Goal: Subscribe to service/newsletter

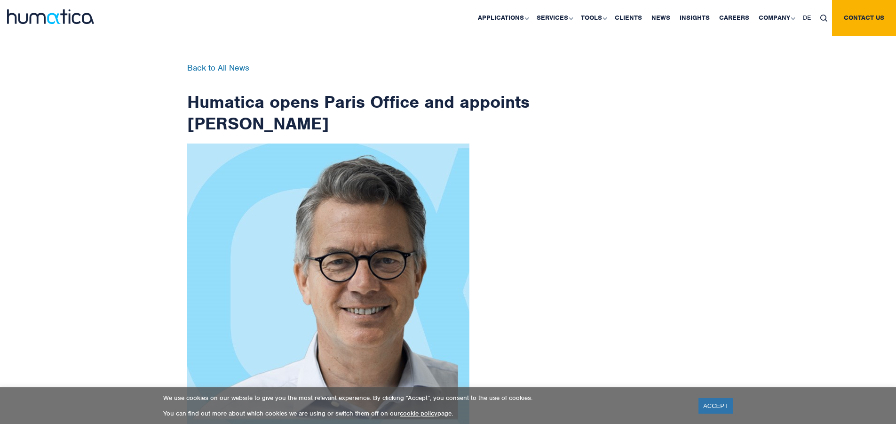
scroll to position [1500, 0]
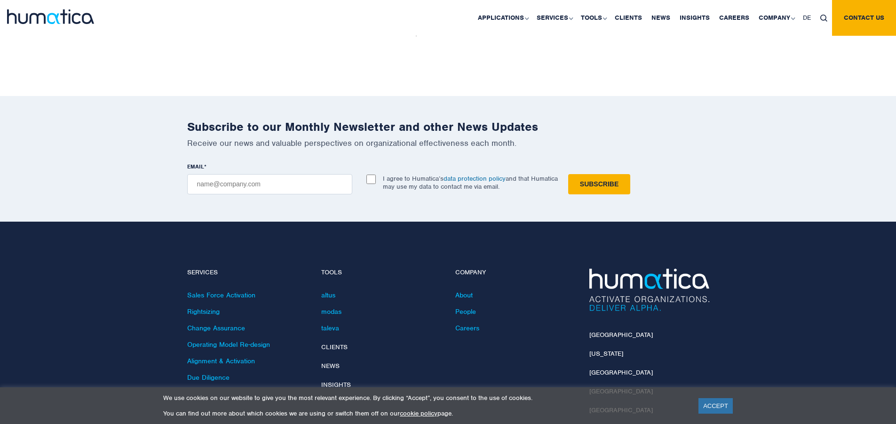
checkbox input "true"
type input "[EMAIL_ADDRESS][DOMAIN_NAME]"
click at [568, 174] on input "Subscribe" at bounding box center [599, 184] width 62 height 20
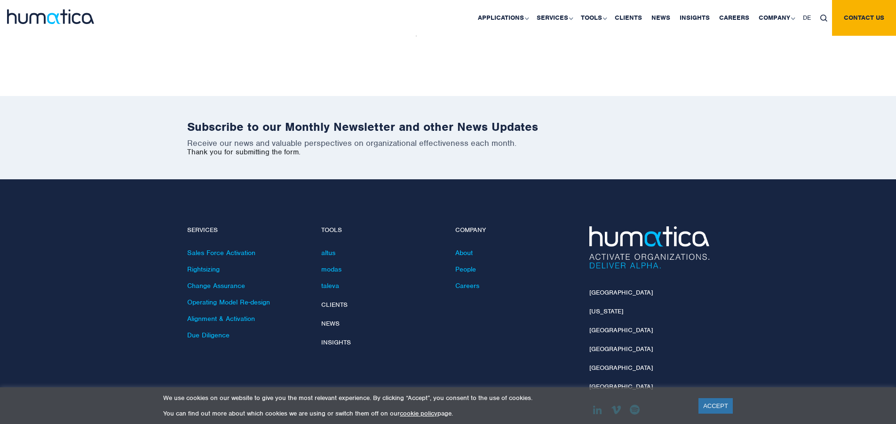
scroll to position [1458, 0]
